Goal: Book appointment/travel/reservation

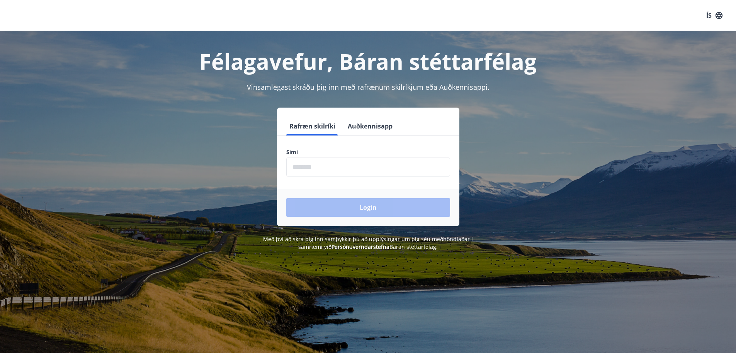
click at [331, 167] on input "phone" at bounding box center [368, 166] width 164 height 19
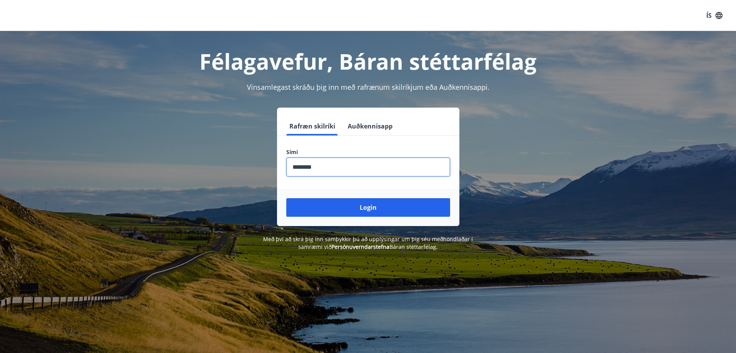
type input "********"
click at [286, 198] on button "Login" at bounding box center [368, 207] width 164 height 19
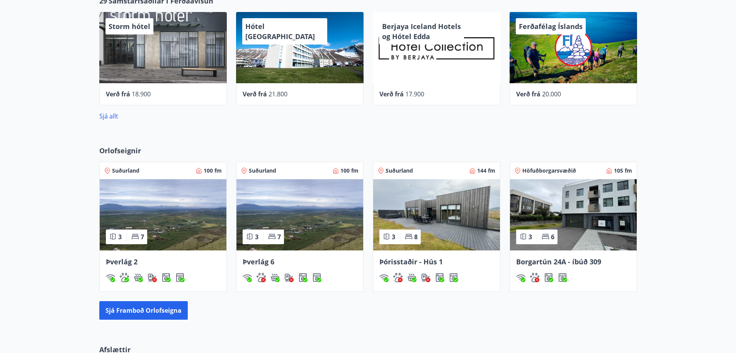
scroll to position [387, 0]
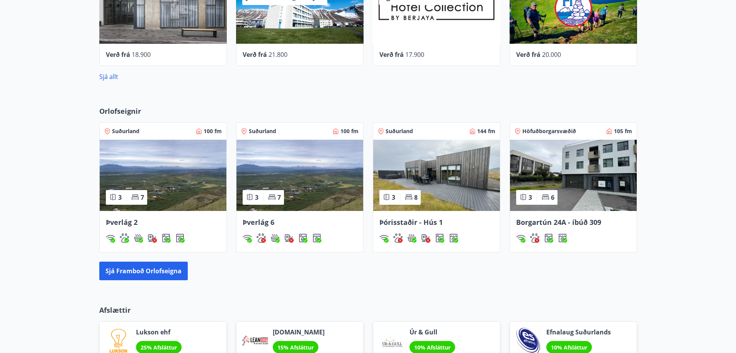
click at [550, 170] on img at bounding box center [573, 175] width 127 height 71
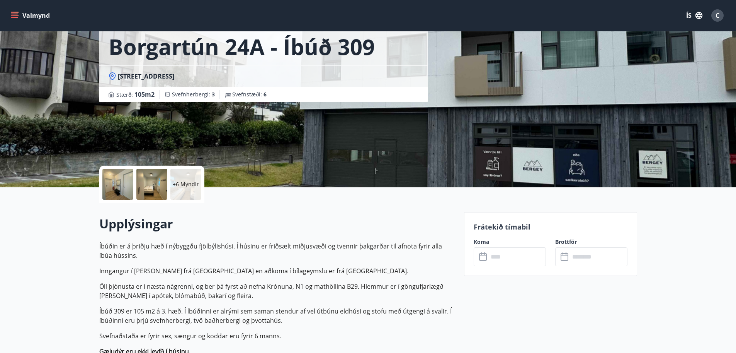
scroll to position [155, 0]
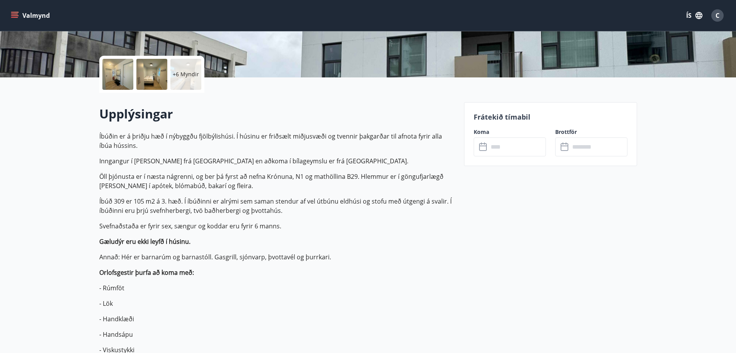
click at [492, 147] on input "text" at bounding box center [518, 146] width 58 height 19
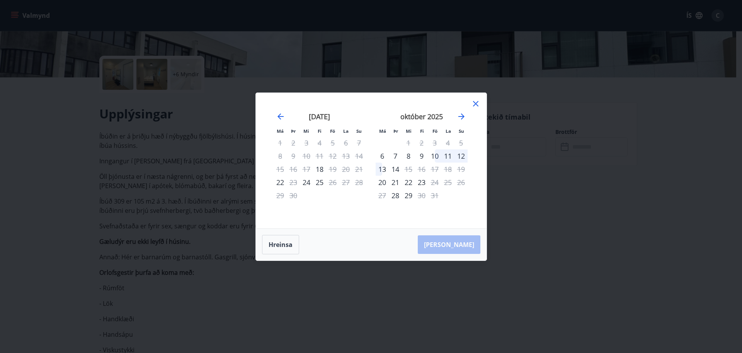
click at [477, 104] on icon at bounding box center [475, 103] width 5 height 5
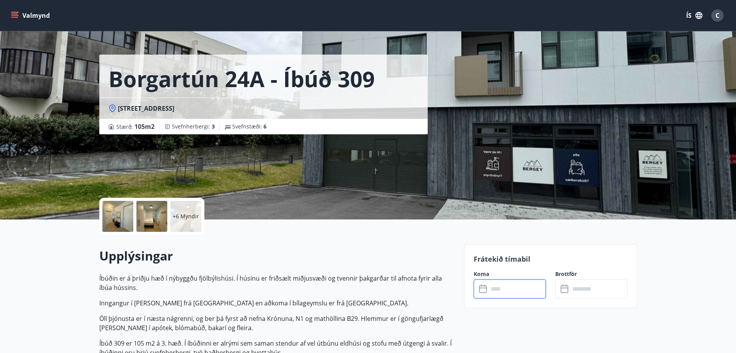
scroll to position [0, 0]
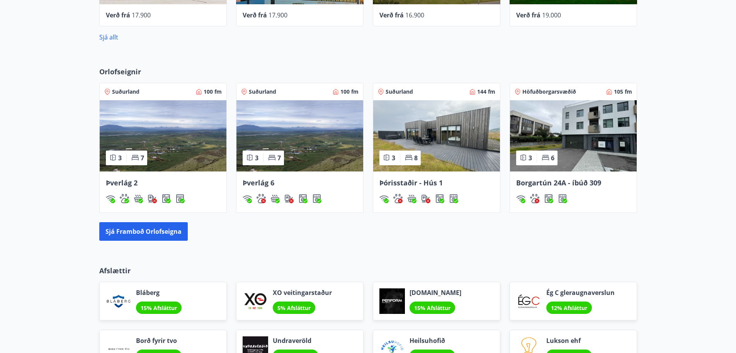
scroll to position [553, 0]
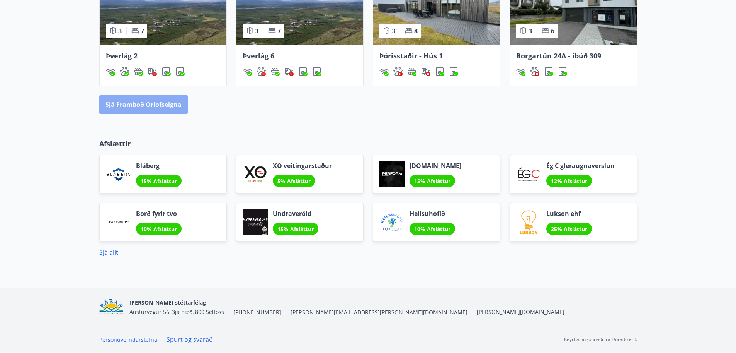
click at [163, 104] on button "Sjá framboð orlofseigna" at bounding box center [143, 104] width 89 height 19
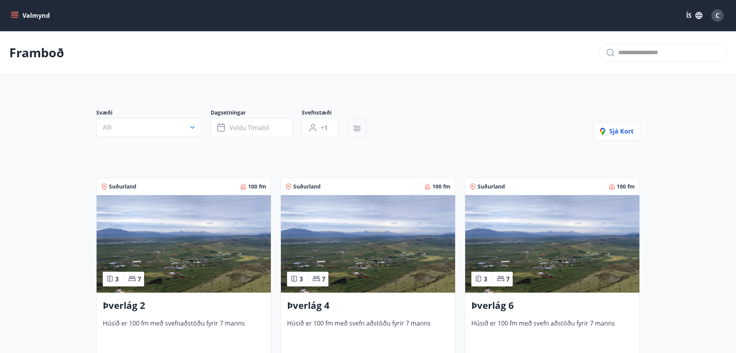
click at [359, 127] on icon "button" at bounding box center [357, 127] width 5 height 1
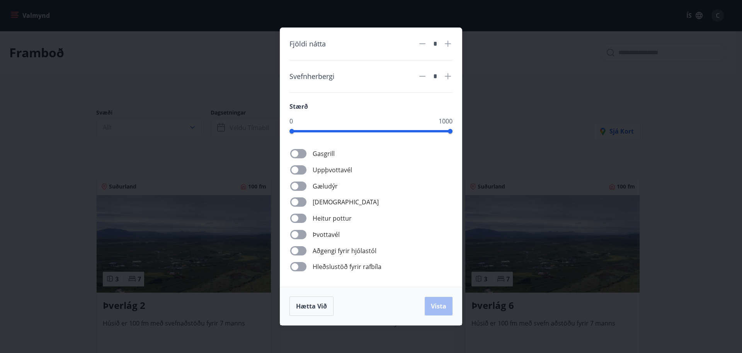
click at [515, 164] on div "Fjöldi nátta * Svefnherbergi * Stærð 0 1000 Gasgrill Uppþvottavél Gæludýr Þurrk…" at bounding box center [371, 176] width 742 height 353
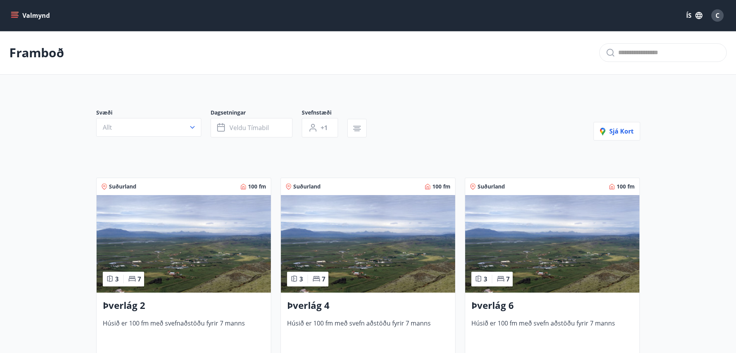
click at [14, 14] on icon "menu" at bounding box center [14, 14] width 7 height 1
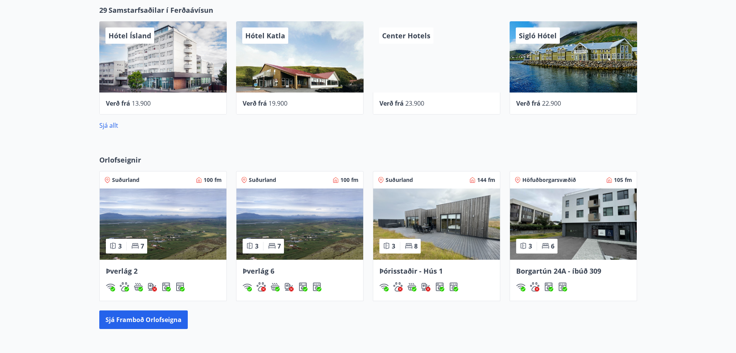
scroll to position [348, 0]
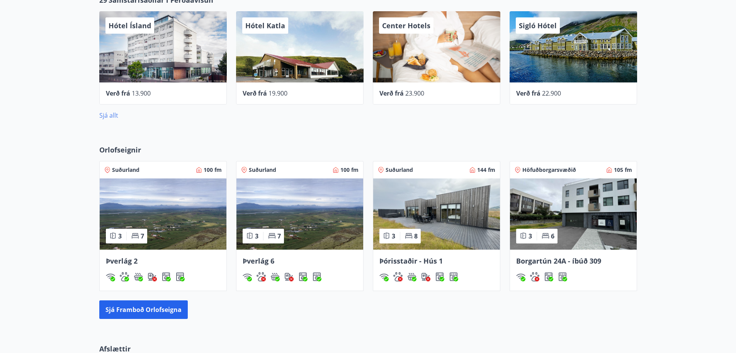
click at [111, 115] on link "Sjá allt" at bounding box center [108, 115] width 19 height 9
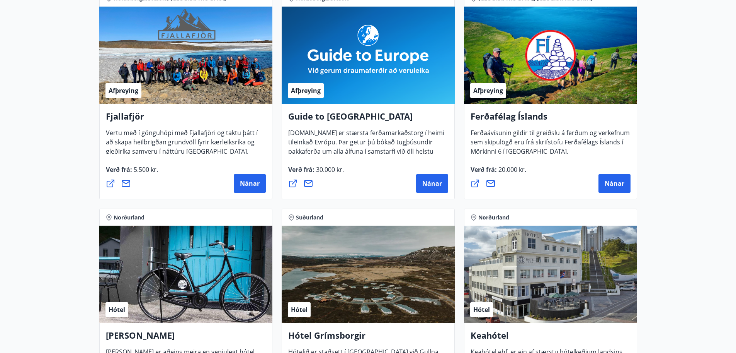
scroll to position [27, 0]
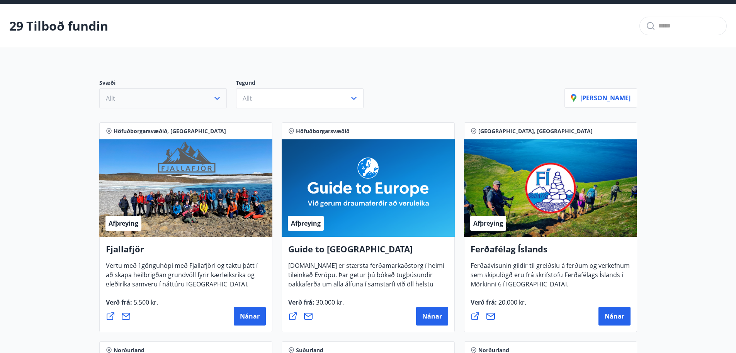
click at [214, 98] on icon "button" at bounding box center [217, 98] width 9 height 9
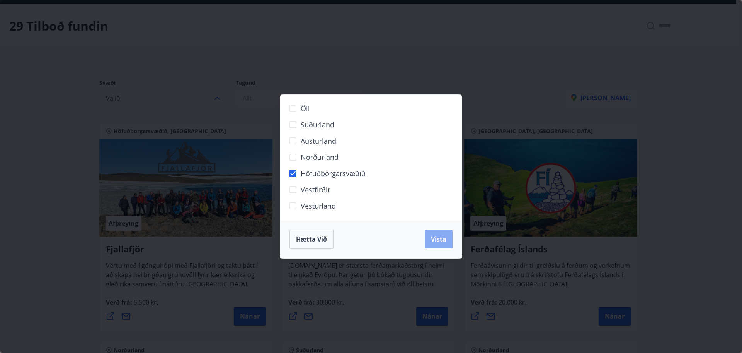
click at [445, 245] on button "Vista" at bounding box center [439, 239] width 28 height 19
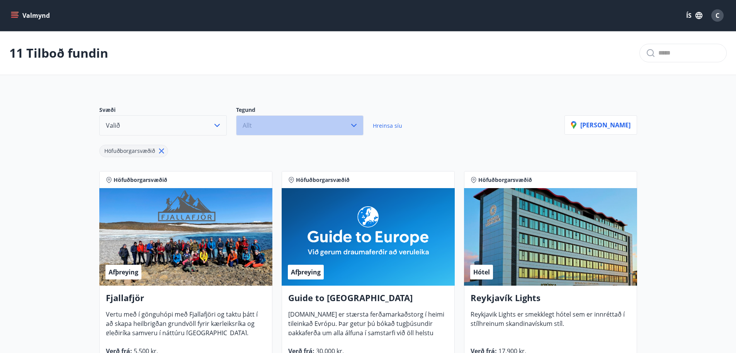
click at [354, 126] on icon "button" at bounding box center [353, 125] width 5 height 3
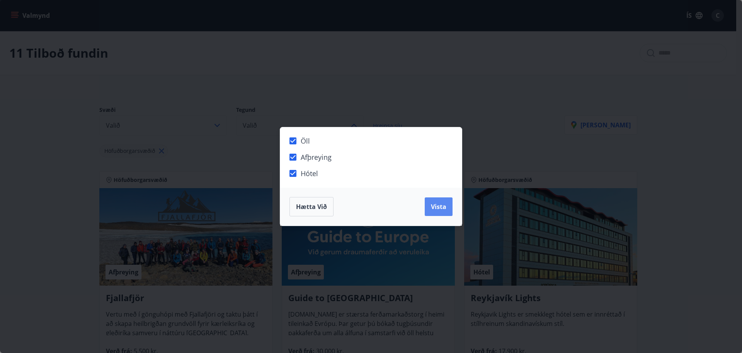
click at [439, 203] on span "Vista" at bounding box center [438, 206] width 15 height 9
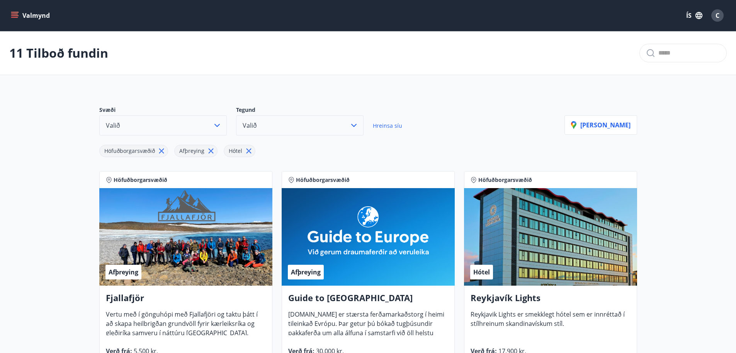
click at [161, 152] on icon at bounding box center [161, 151] width 9 height 9
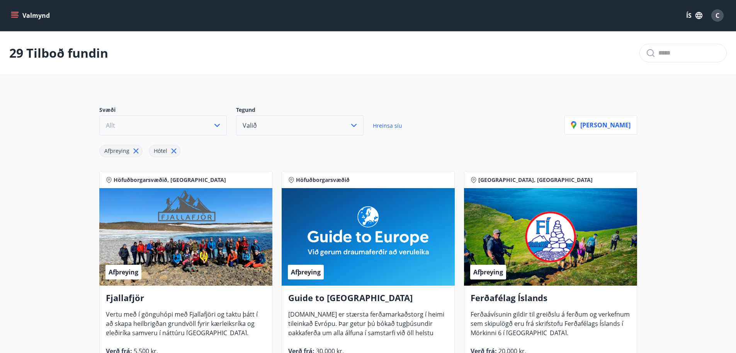
click at [159, 122] on button "Allt" at bounding box center [163, 125] width 128 height 20
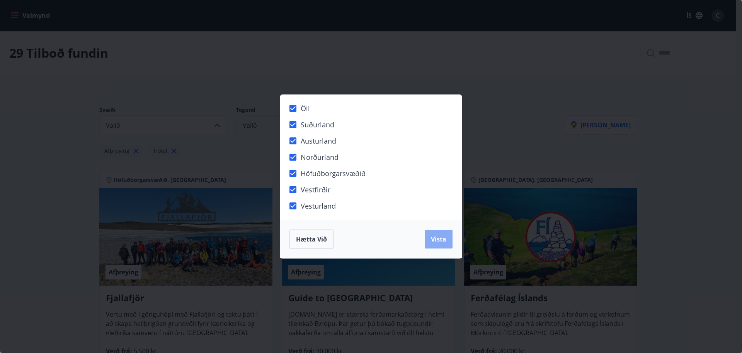
click at [444, 240] on span "Vista" at bounding box center [438, 239] width 15 height 9
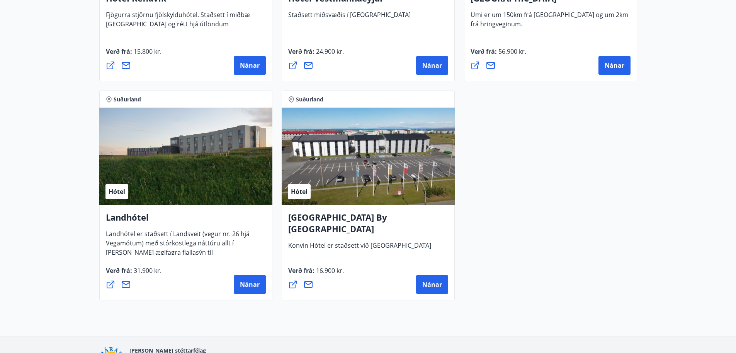
scroll to position [2098, 0]
